Goal: Task Accomplishment & Management: Manage account settings

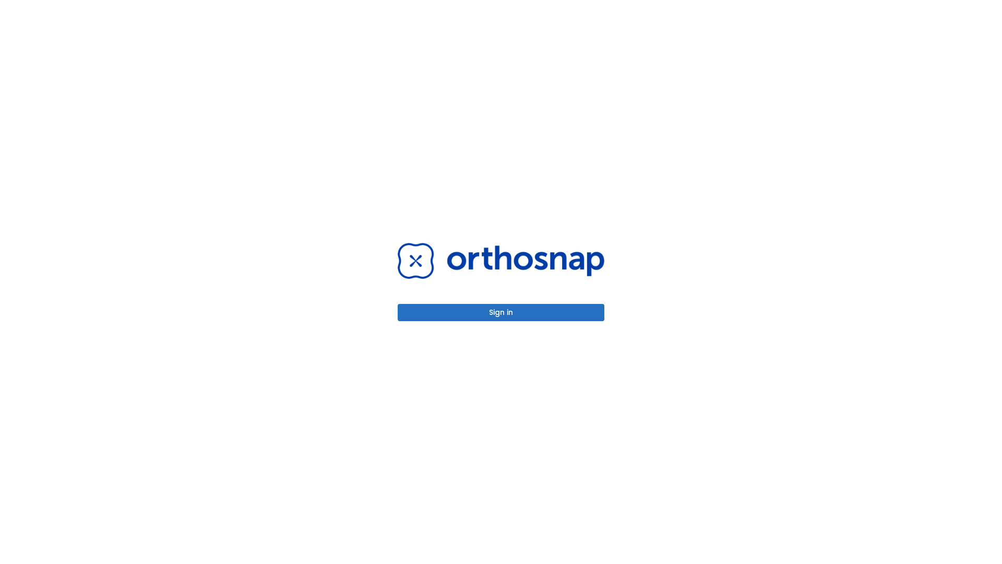
click at [501, 312] on button "Sign in" at bounding box center [501, 312] width 207 height 17
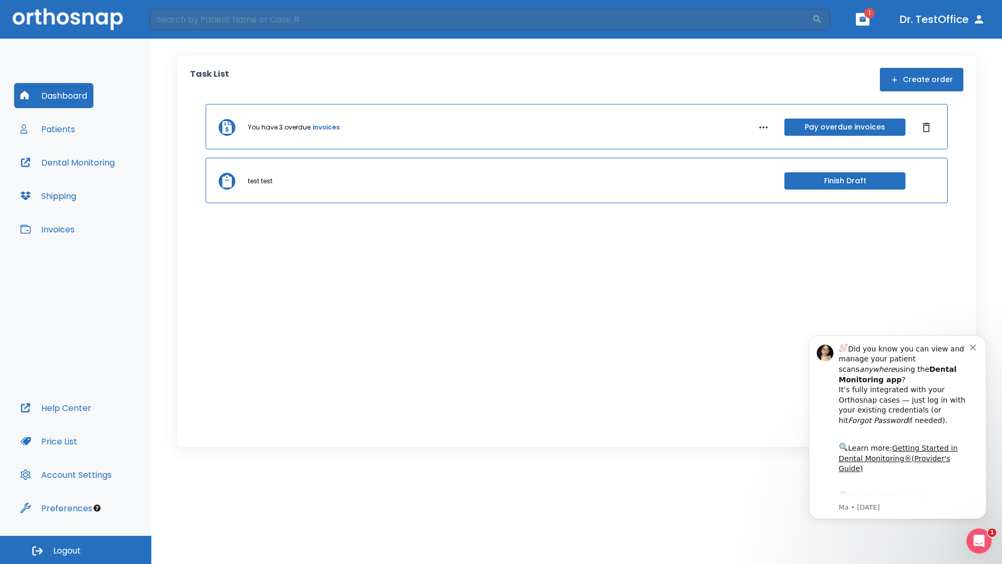
click at [76, 550] on span "Logout" at bounding box center [67, 550] width 28 height 11
